Goal: Information Seeking & Learning: Find specific fact

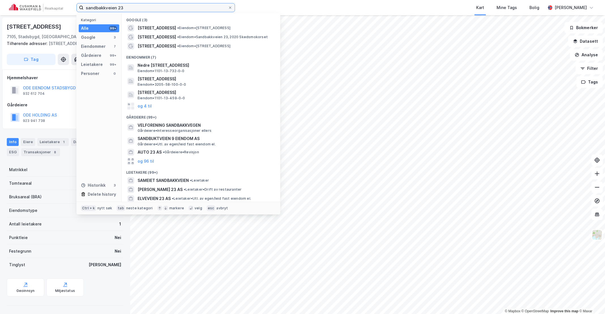
drag, startPoint x: 145, startPoint y: 8, endPoint x: 28, endPoint y: 8, distance: 117.7
click at [28, 8] on div "sandbakkveien 23 Kategori Alle 99+ Google 3 Eiendommer 7 Gårdeiere 99+ Leietake…" at bounding box center [302, 7] width 605 height 15
type input "[STREET_ADDRESS]"
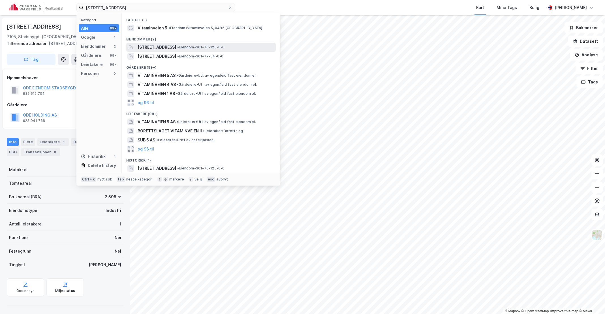
click at [172, 47] on span "[STREET_ADDRESS]" at bounding box center [157, 47] width 38 height 7
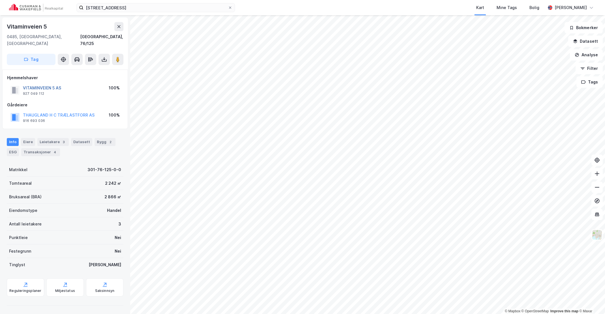
click at [0, 0] on button "VITAMINVEIEN 5 AS" at bounding box center [0, 0] width 0 height 0
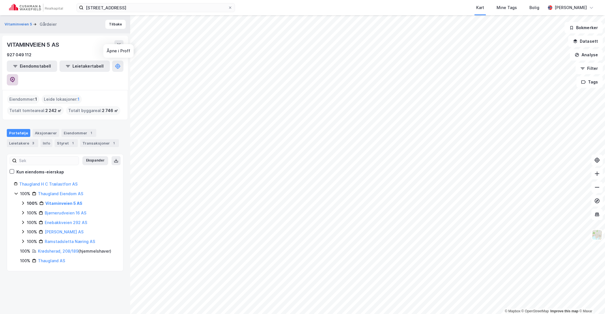
click at [15, 77] on icon at bounding box center [12, 80] width 5 height 6
